Goal: Answer question/provide support: Share knowledge or assist other users

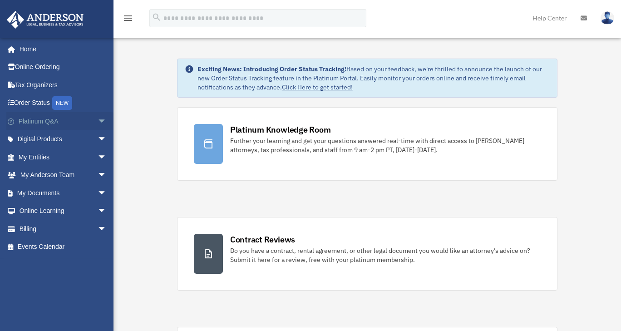
click at [44, 121] on link "Platinum Q&A arrow_drop_down" at bounding box center [63, 121] width 114 height 18
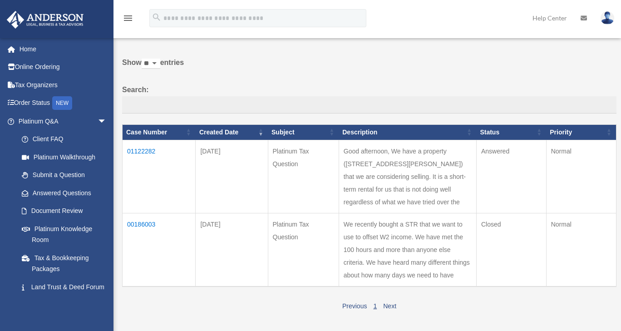
scroll to position [26, 0]
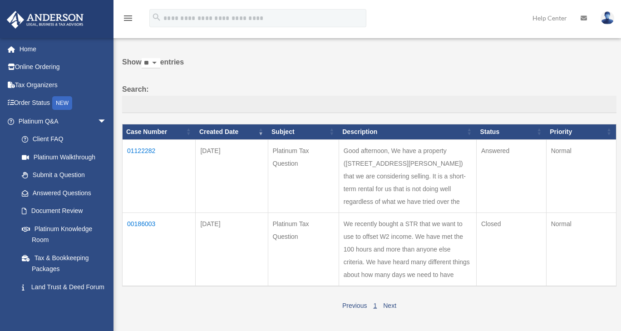
click at [149, 149] on td "01122282" at bounding box center [159, 175] width 73 height 73
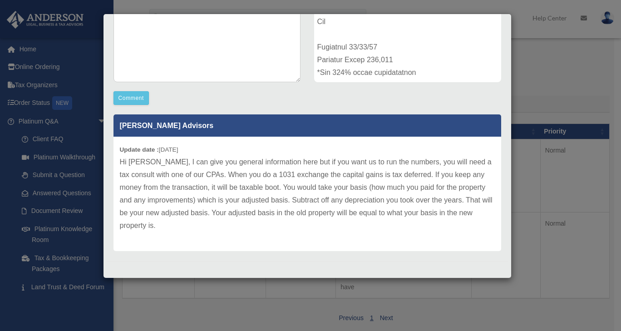
scroll to position [199, 0]
click at [143, 99] on button "Comment" at bounding box center [132, 98] width 36 height 14
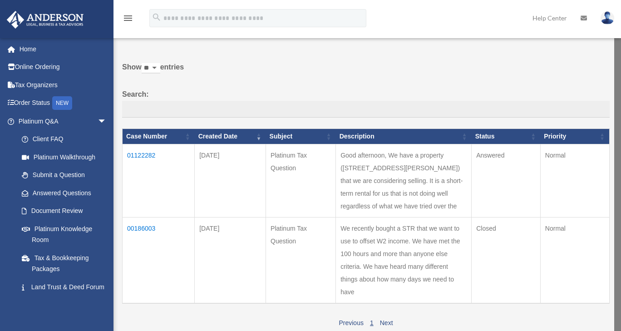
scroll to position [23, 0]
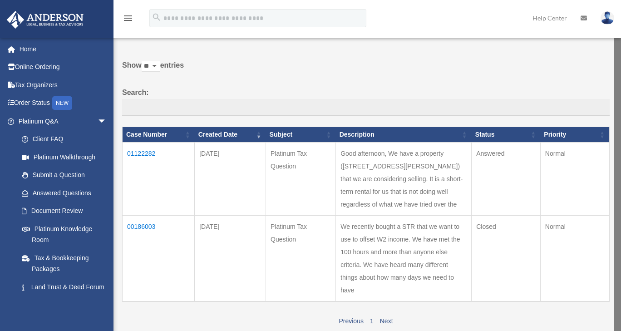
click at [137, 151] on td "01122282" at bounding box center [159, 178] width 72 height 73
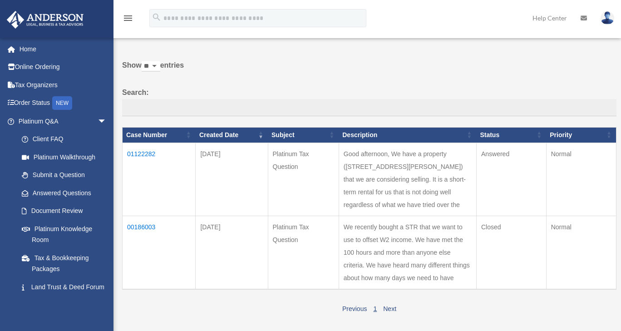
click at [149, 154] on td "01122282" at bounding box center [159, 179] width 73 height 73
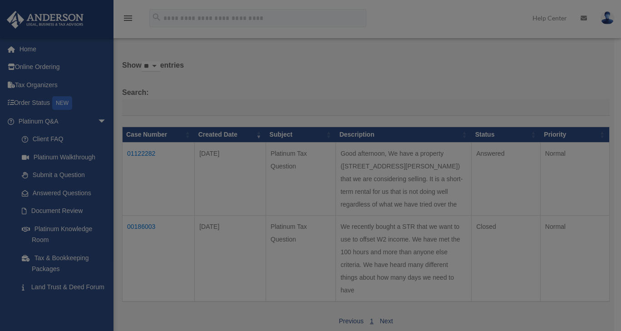
scroll to position [0, 0]
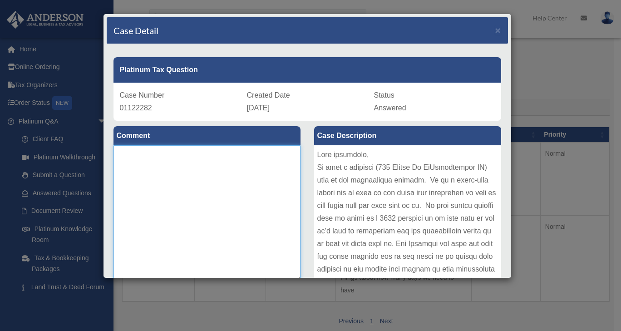
click at [214, 185] on textarea at bounding box center [207, 213] width 187 height 136
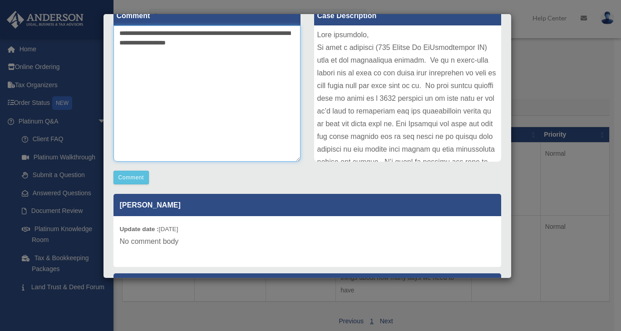
scroll to position [119, 0]
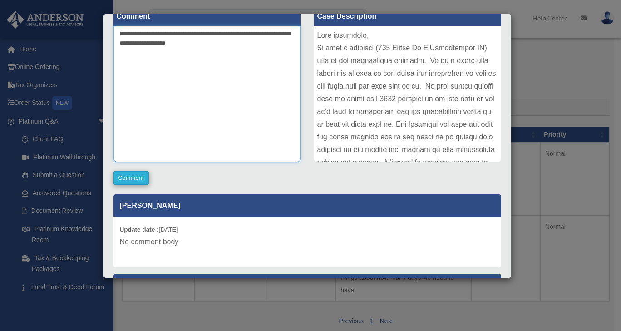
type textarea "**********"
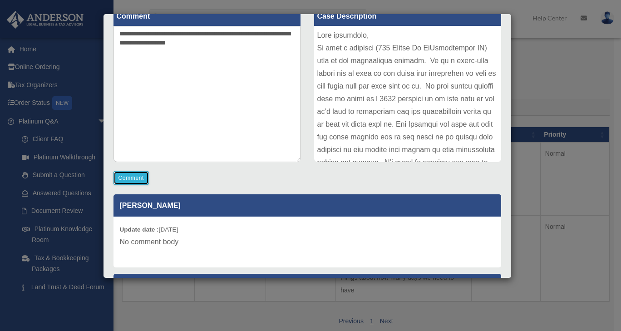
click at [144, 180] on button "Comment" at bounding box center [132, 178] width 36 height 14
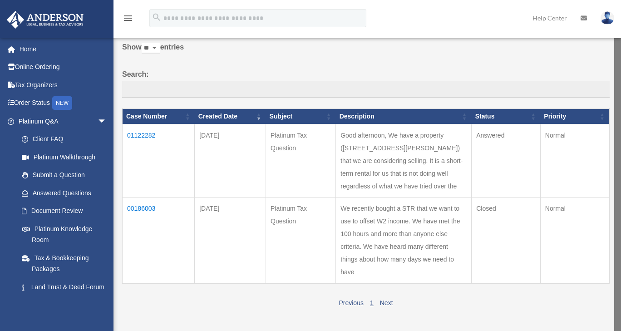
scroll to position [0, 0]
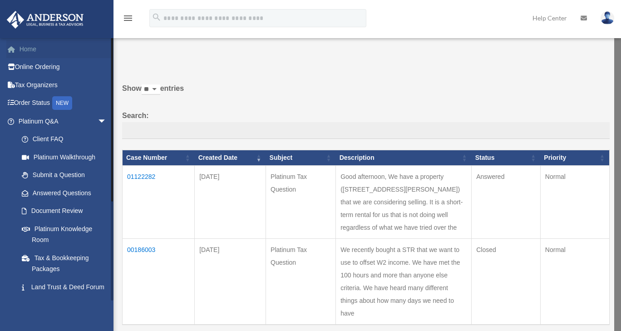
click at [25, 50] on link "Home" at bounding box center [63, 49] width 114 height 18
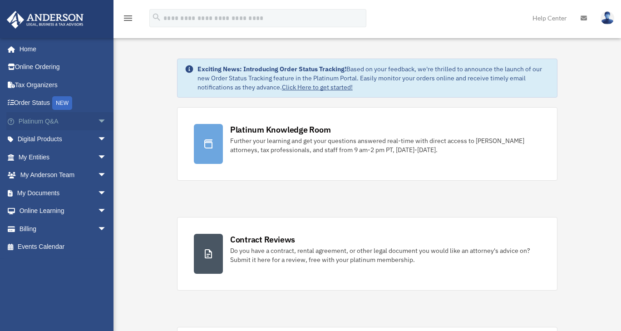
click at [81, 129] on link "Platinum Q&A arrow_drop_down" at bounding box center [63, 121] width 114 height 18
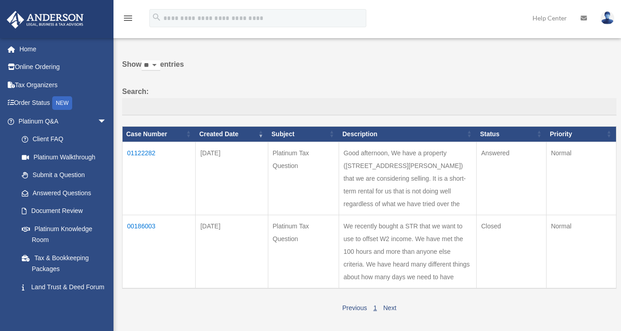
scroll to position [22, 0]
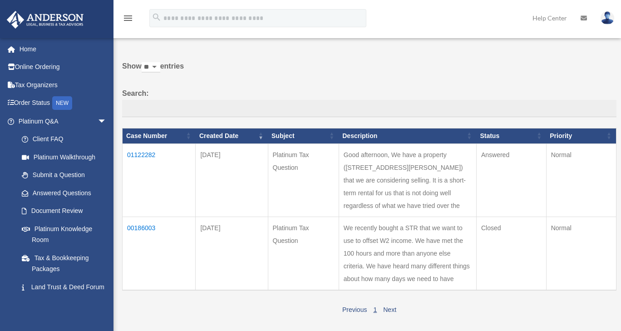
click at [156, 154] on td "01122282" at bounding box center [159, 180] width 73 height 73
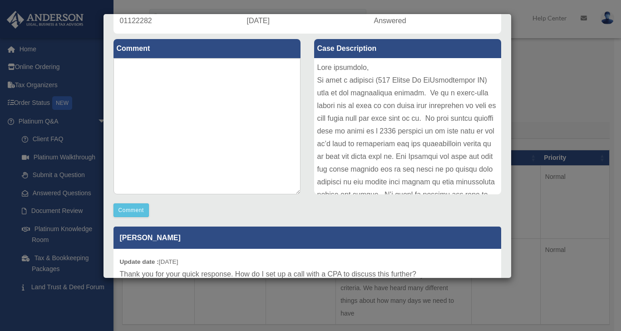
scroll to position [0, 0]
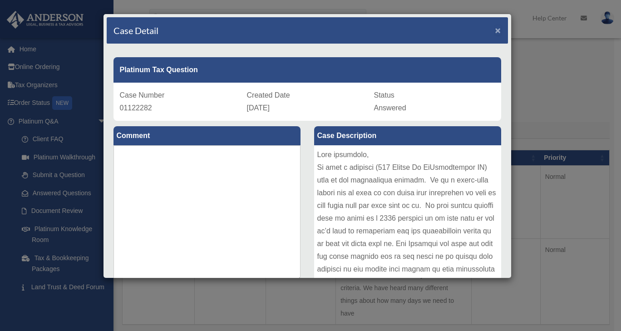
click at [496, 30] on span "×" at bounding box center [499, 30] width 6 height 10
